Goal: Information Seeking & Learning: Learn about a topic

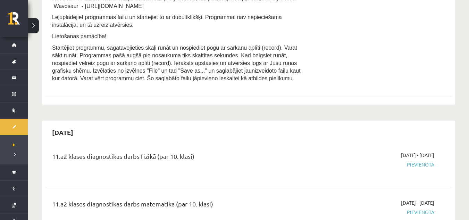
scroll to position [446, 0]
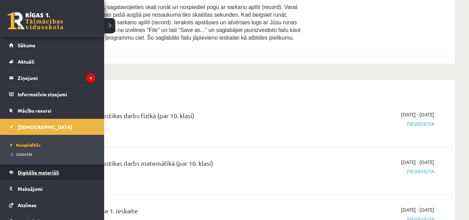
click at [36, 170] on span "Digitālie materiāli" at bounding box center [38, 172] width 41 height 6
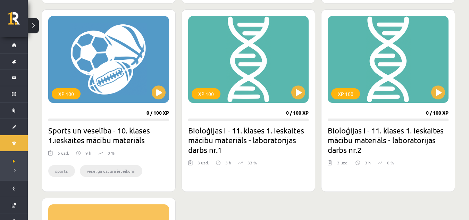
scroll to position [629, 0]
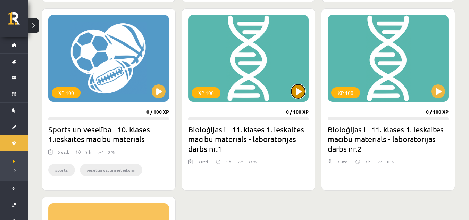
click at [296, 91] on button at bounding box center [298, 91] width 14 height 14
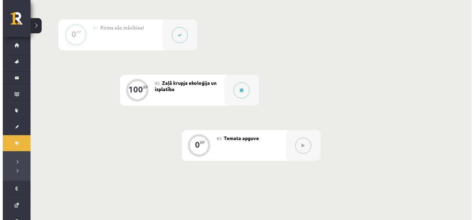
scroll to position [168, 0]
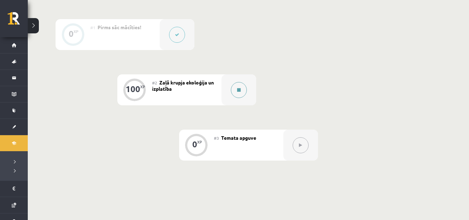
click at [240, 86] on button at bounding box center [239, 90] width 16 height 16
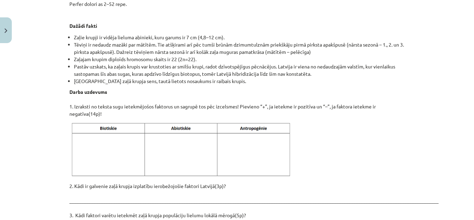
scroll to position [1021, 0]
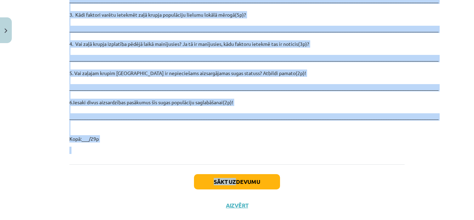
drag, startPoint x: 190, startPoint y: 78, endPoint x: 232, endPoint y: 160, distance: 92.3
copy div "Zaļais krupis Iepazīsties ar tekstu par zaļo krupi! Klasifikācija Chordata – ho…"
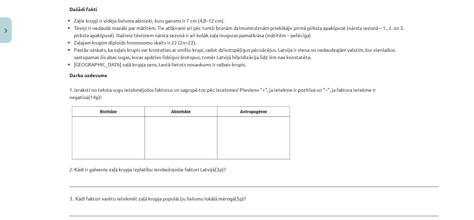
scroll to position [838, 0]
click at [234, 113] on img at bounding box center [182, 132] width 226 height 57
click at [234, 114] on img at bounding box center [182, 132] width 226 height 57
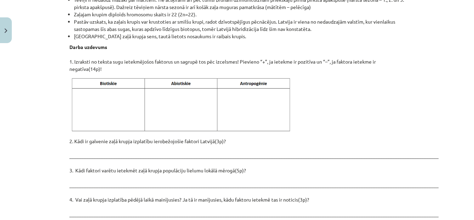
scroll to position [1021, 0]
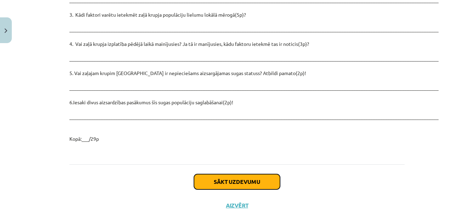
click at [228, 174] on button "Sākt uzdevumu" at bounding box center [237, 181] width 86 height 15
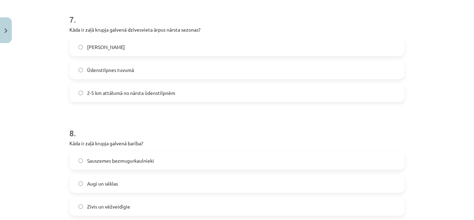
scroll to position [1120, 0]
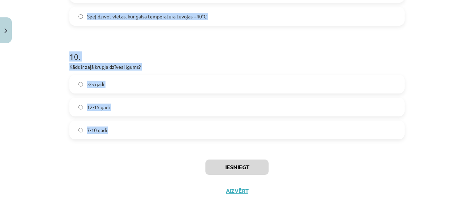
drag, startPoint x: 62, startPoint y: 145, endPoint x: 120, endPoint y: 162, distance: 60.8
click at [120, 162] on div "Mācību tēma: Bioloģijas i - 11. klases 1. ieskaites mācību materiāls - laborato…" at bounding box center [237, 110] width 474 height 220
copy form "Kāds ir zaļā krupja (Bufotes viridis) dzimumgatavības sasniegšanas laiks? 2 gad…"
